Goal: Information Seeking & Learning: Learn about a topic

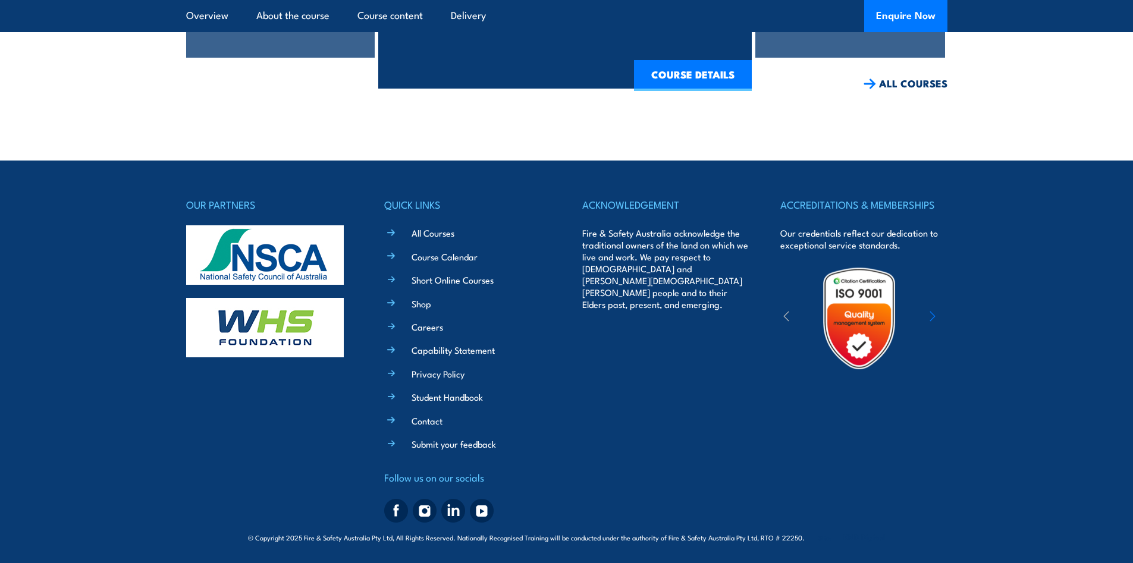
scroll to position [2914, 0]
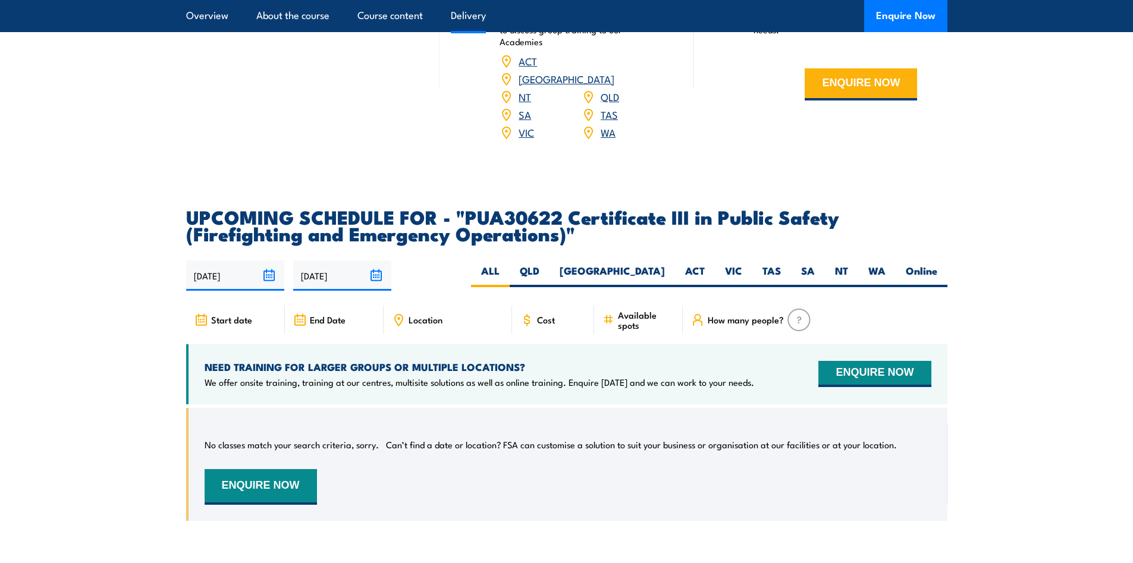
scroll to position [2081, 0]
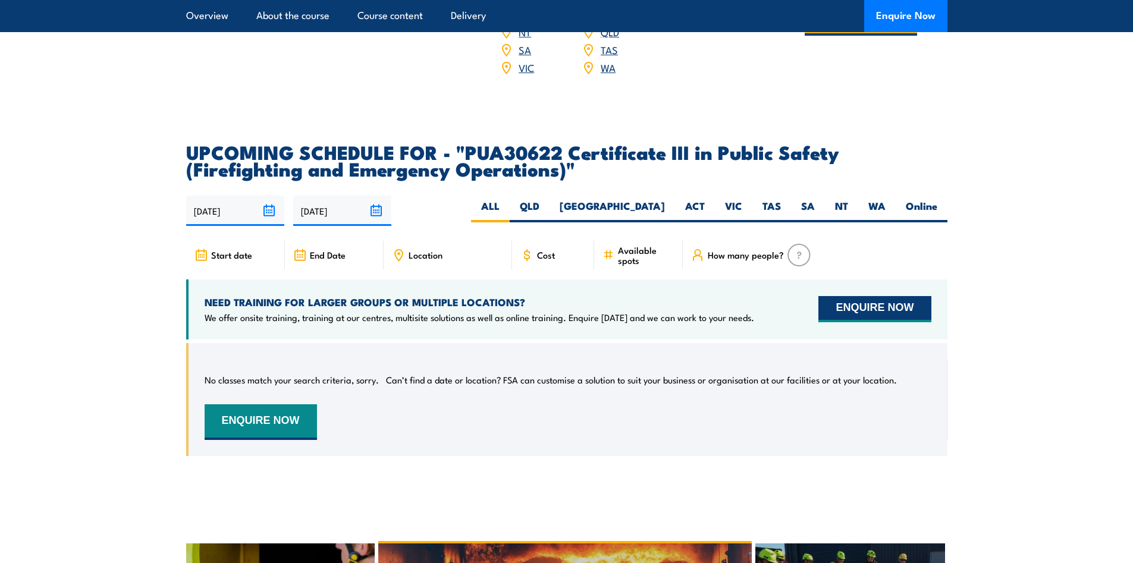
click at [845, 312] on button "ENQUIRE NOW" at bounding box center [874, 309] width 112 height 26
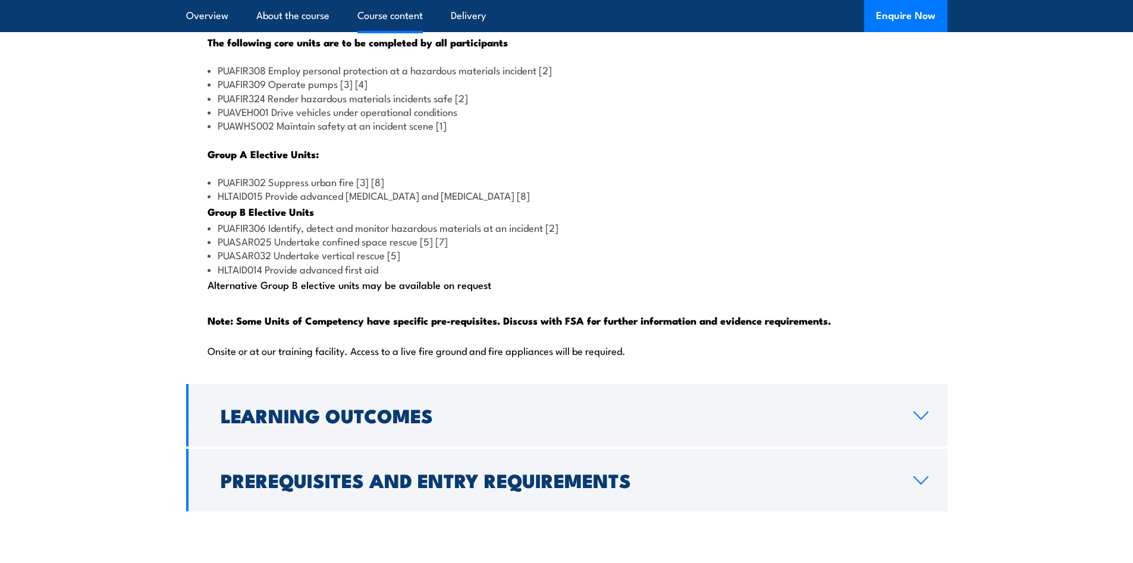
scroll to position [1189, 0]
